Goal: Information Seeking & Learning: Learn about a topic

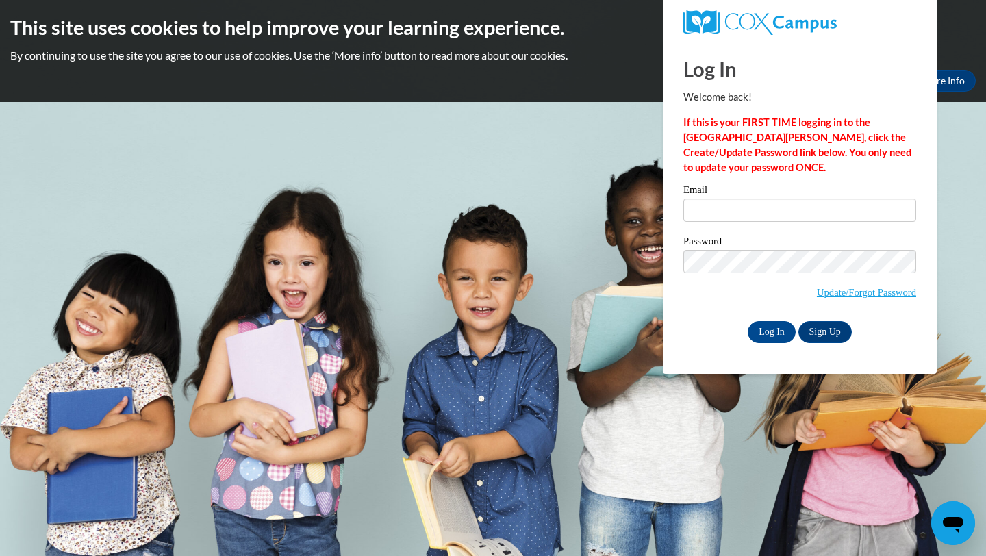
type input "[EMAIL_ADDRESS][DOMAIN_NAME]"
click at [566, 106] on body "This site uses cookies to help improve your learning experience. By continuing …" at bounding box center [493, 278] width 986 height 556
click at [771, 331] on input "Log In" at bounding box center [772, 332] width 48 height 22
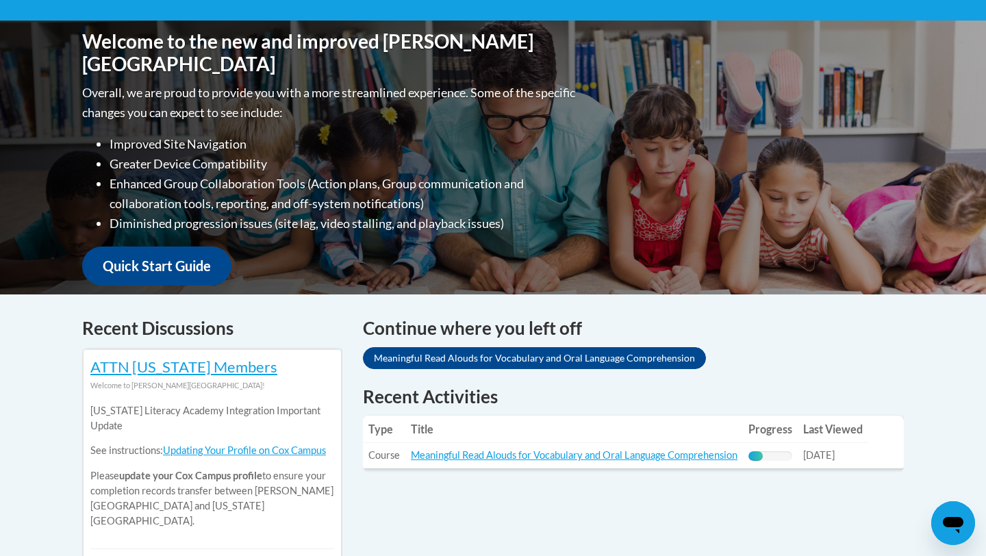
scroll to position [328, 0]
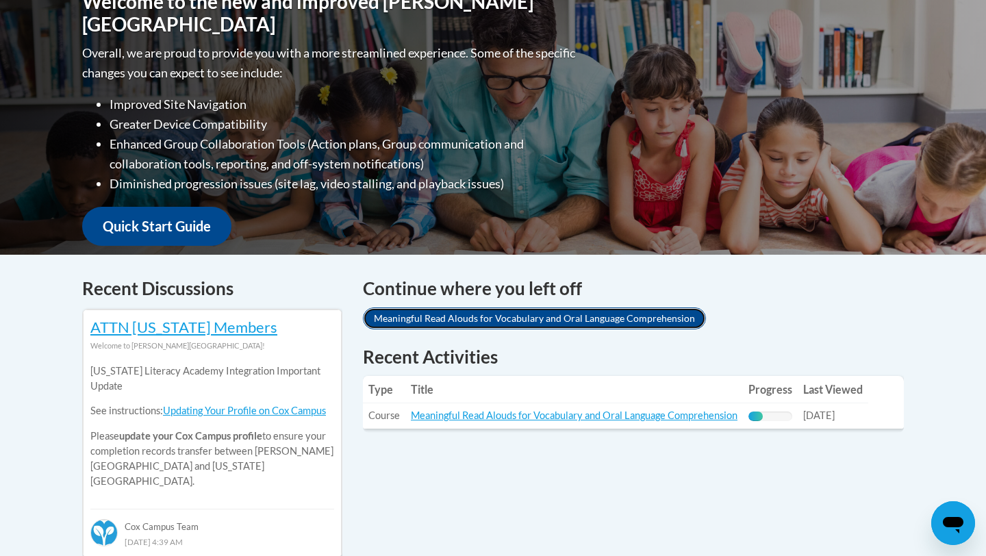
click at [503, 319] on link "Meaningful Read Alouds for Vocabulary and Oral Language Comprehension" at bounding box center [534, 319] width 343 height 22
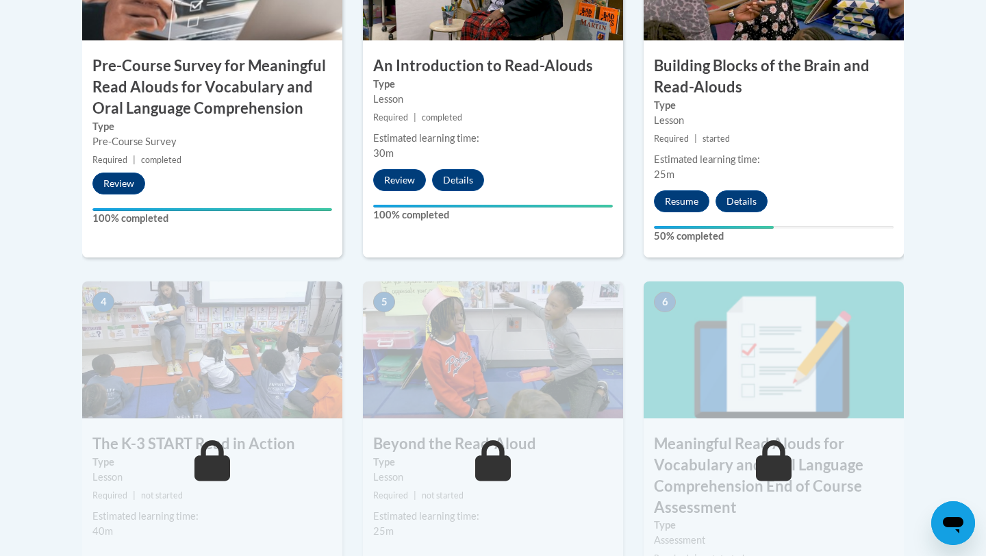
scroll to position [590, 0]
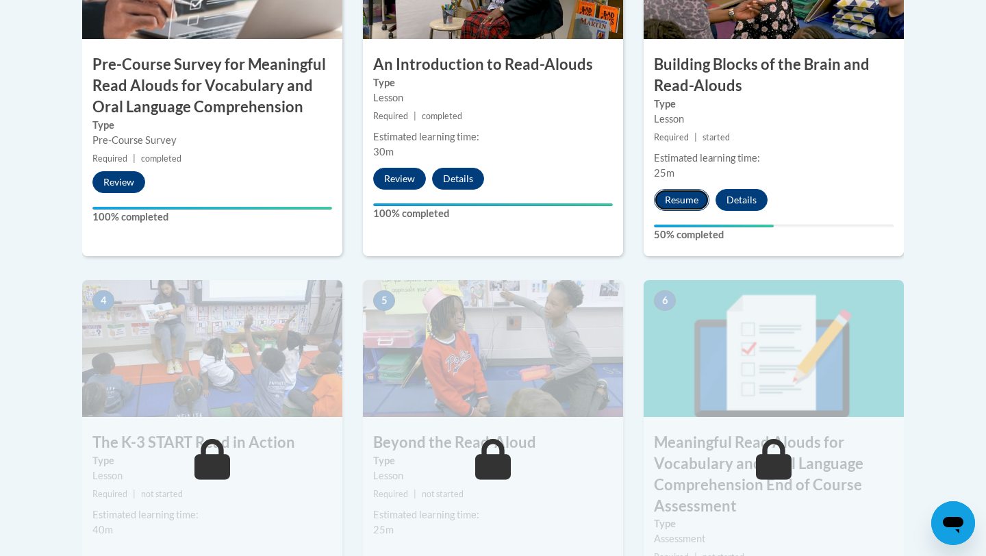
click at [671, 203] on button "Resume" at bounding box center [681, 200] width 55 height 22
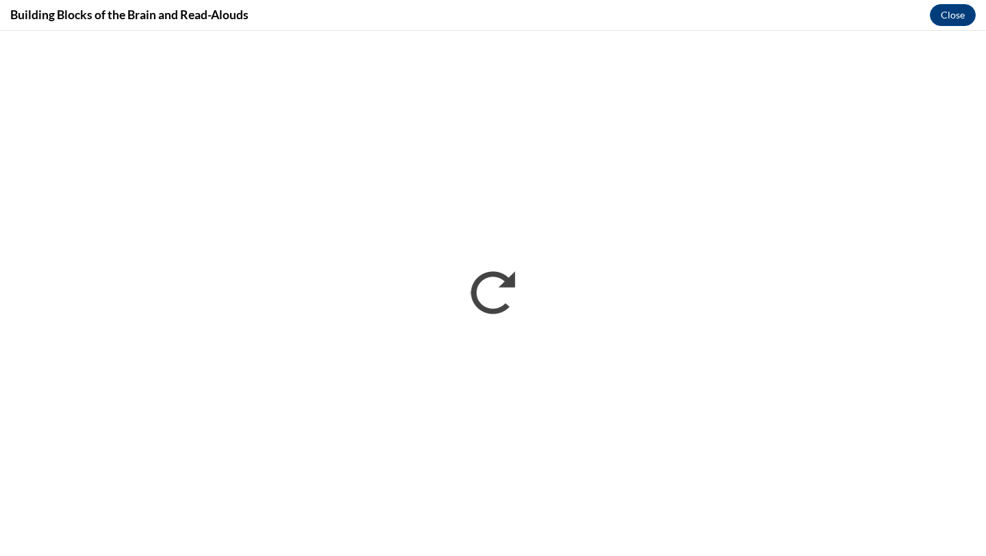
scroll to position [0, 0]
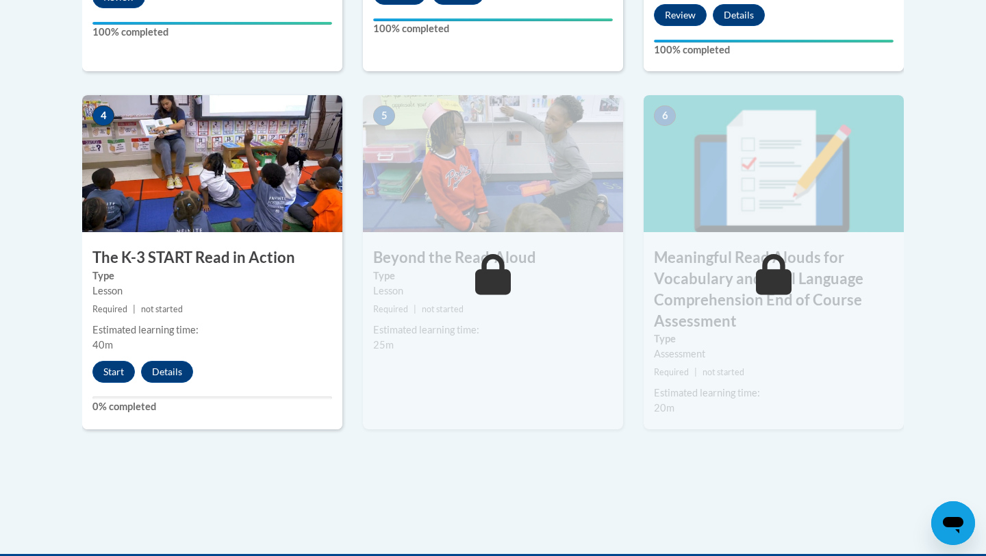
scroll to position [793, 0]
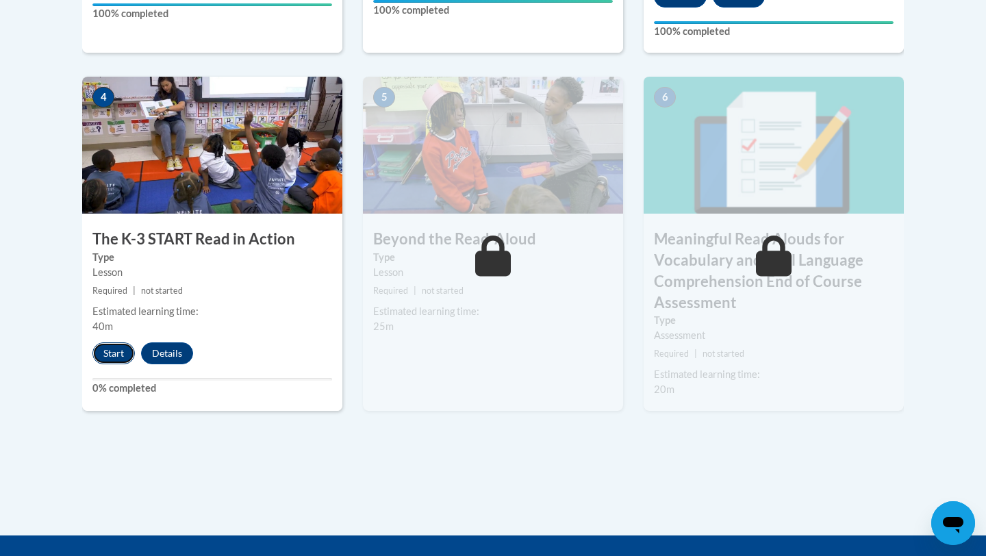
click at [121, 353] on button "Start" at bounding box center [113, 353] width 42 height 22
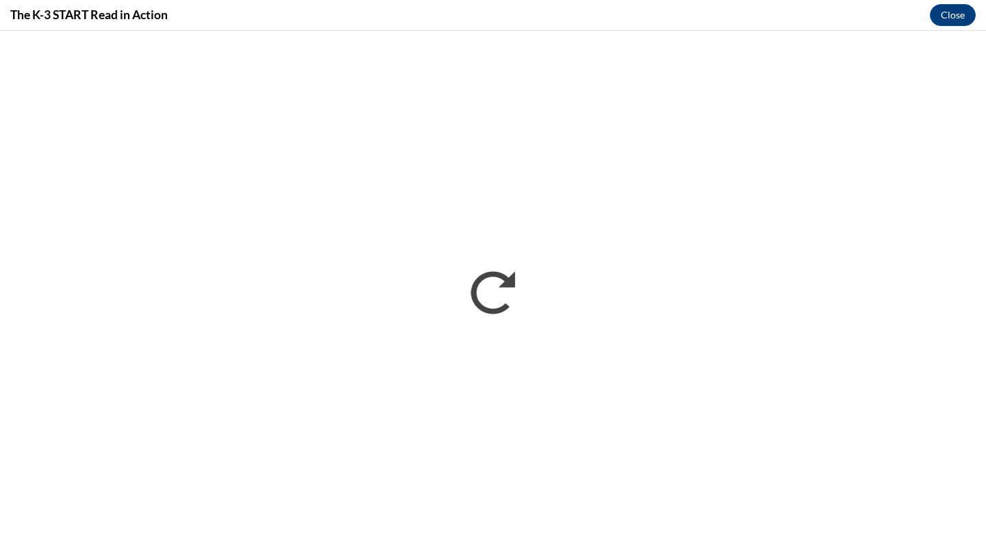
scroll to position [0, 0]
